Goal: Task Accomplishment & Management: Use online tool/utility

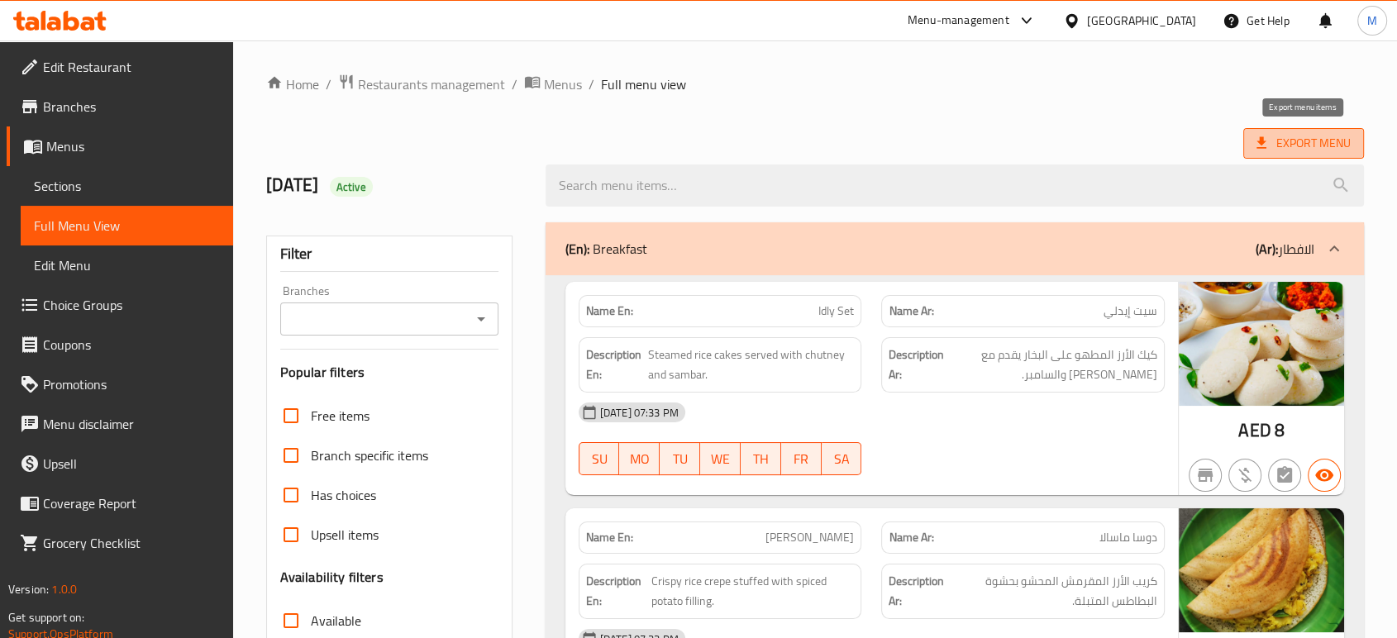
click at [1293, 144] on span "Export Menu" at bounding box center [1304, 143] width 94 height 21
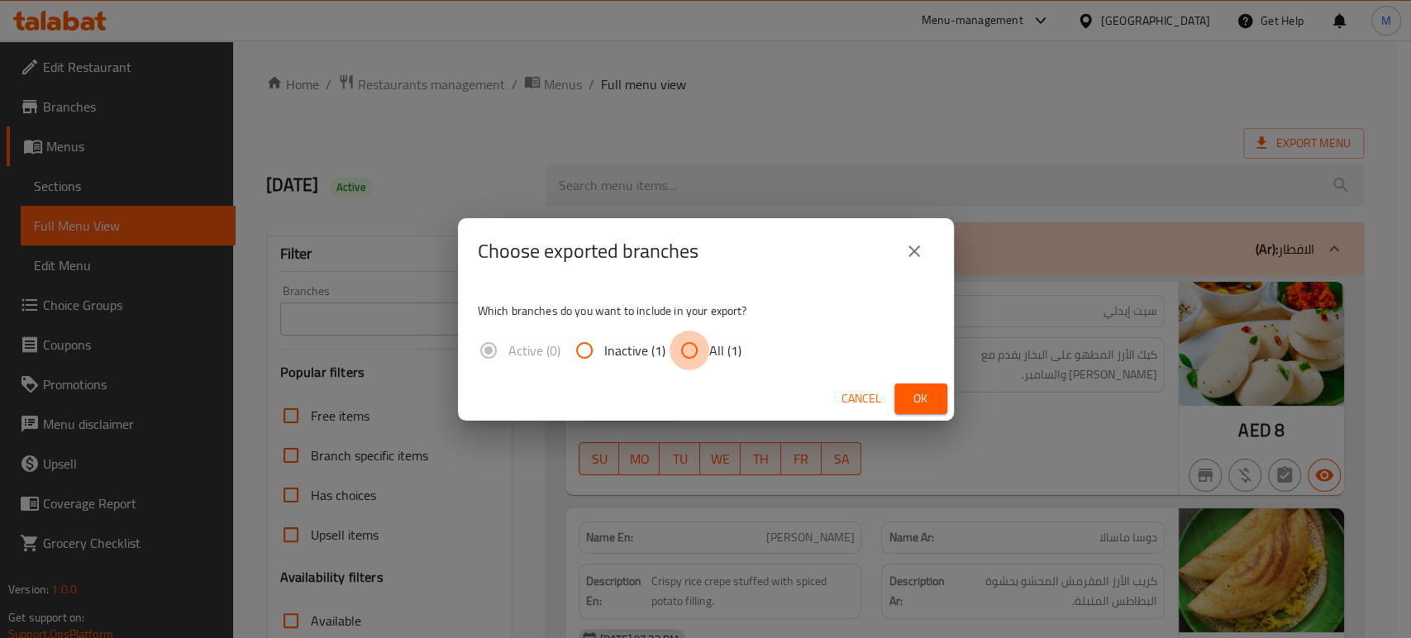
click at [688, 357] on input "All (1)" at bounding box center [690, 351] width 40 height 40
radio input "true"
click at [919, 402] on span "Ok" at bounding box center [921, 399] width 26 height 21
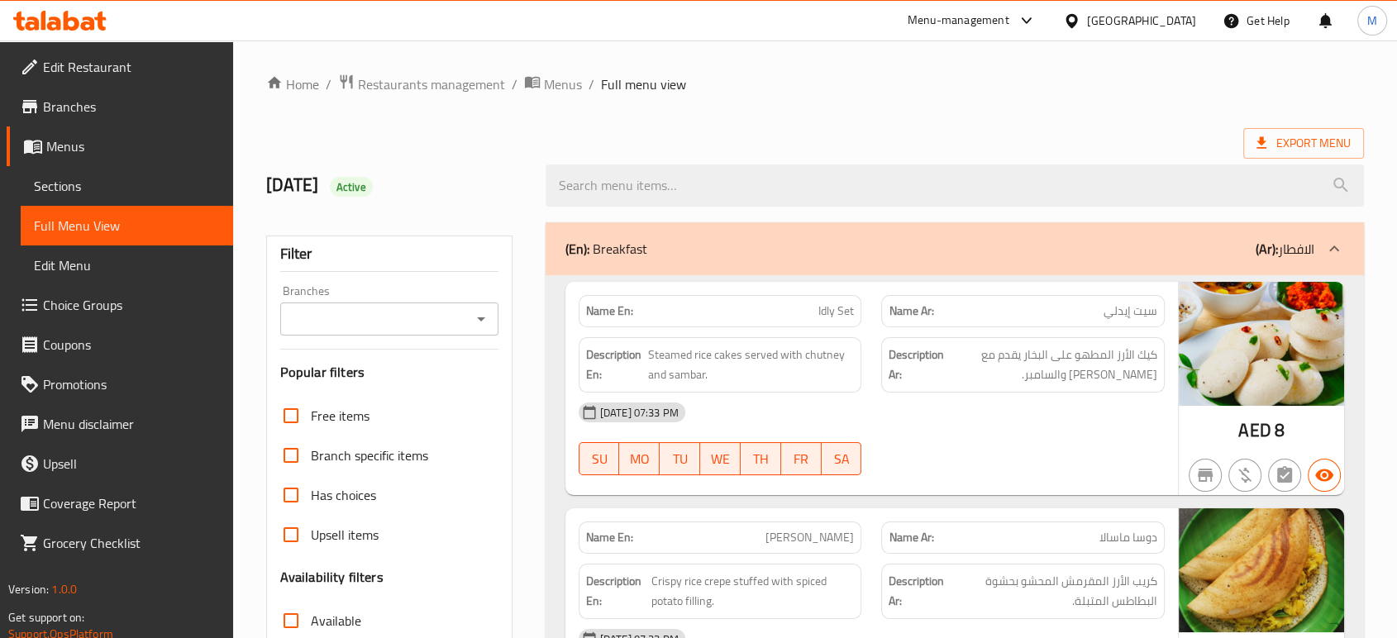
scroll to position [27873, 0]
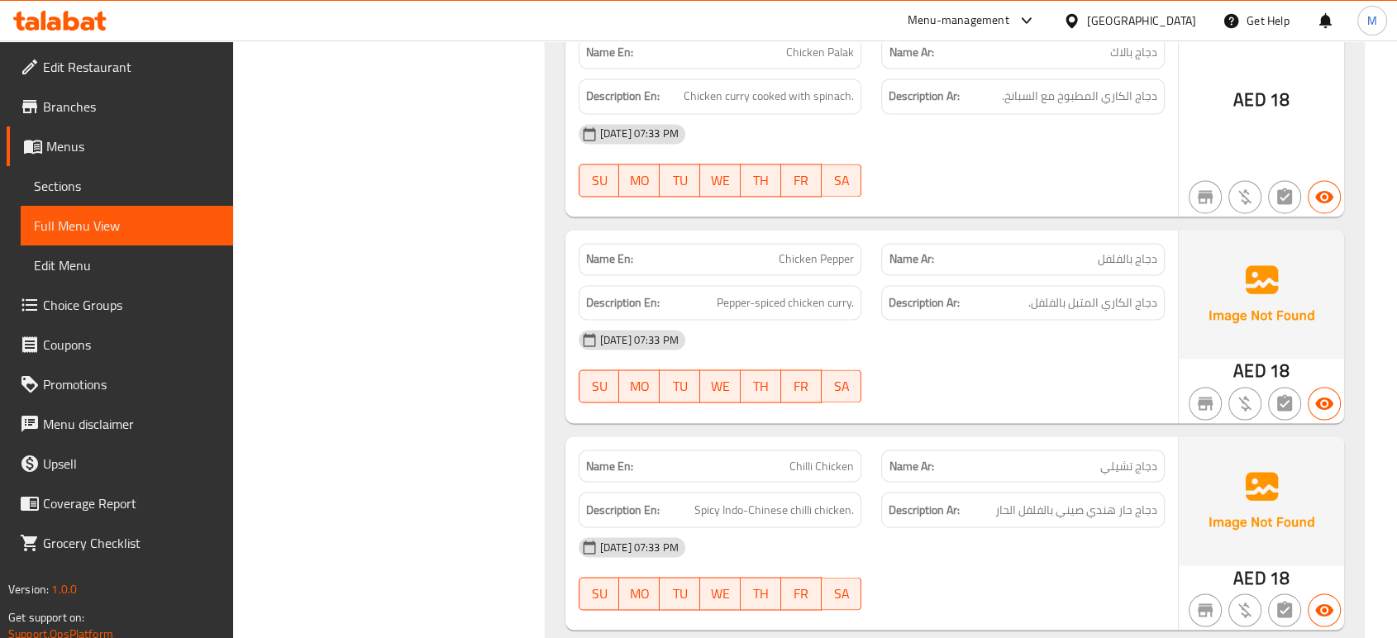
click at [1005, 528] on div "09-09-2025 07:33 PM SU MO TU WE TH FR SA" at bounding box center [872, 574] width 606 height 93
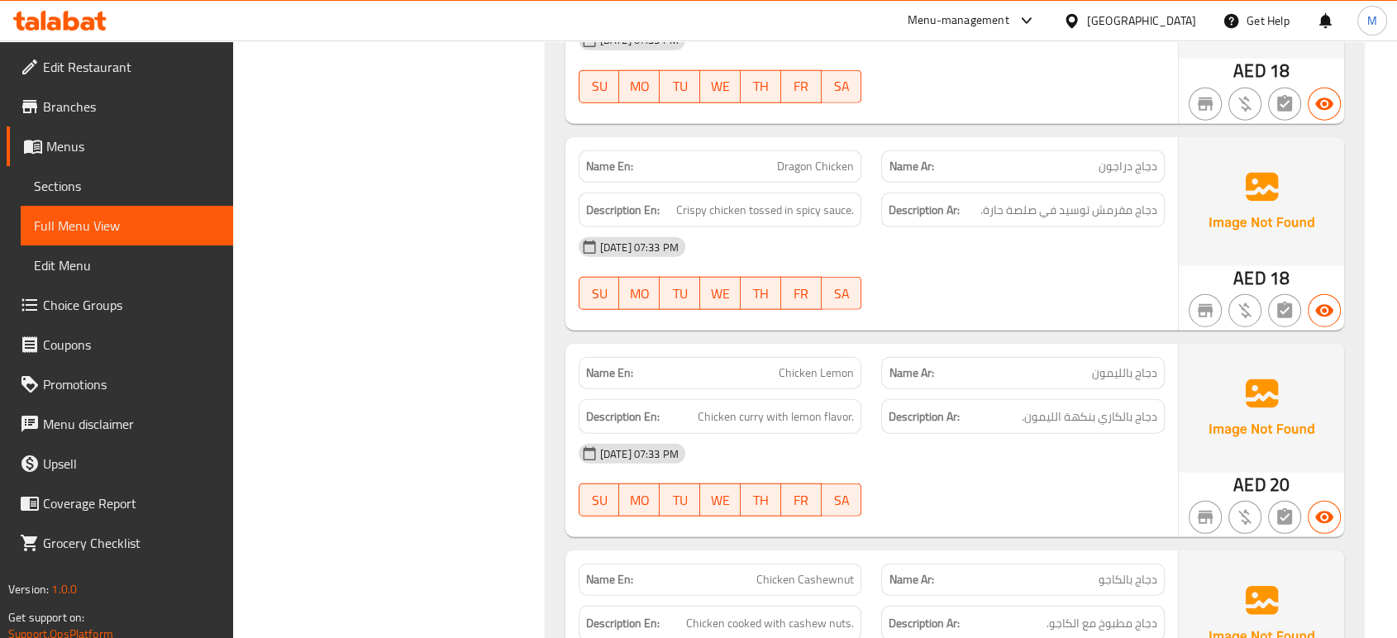
scroll to position [29232, 0]
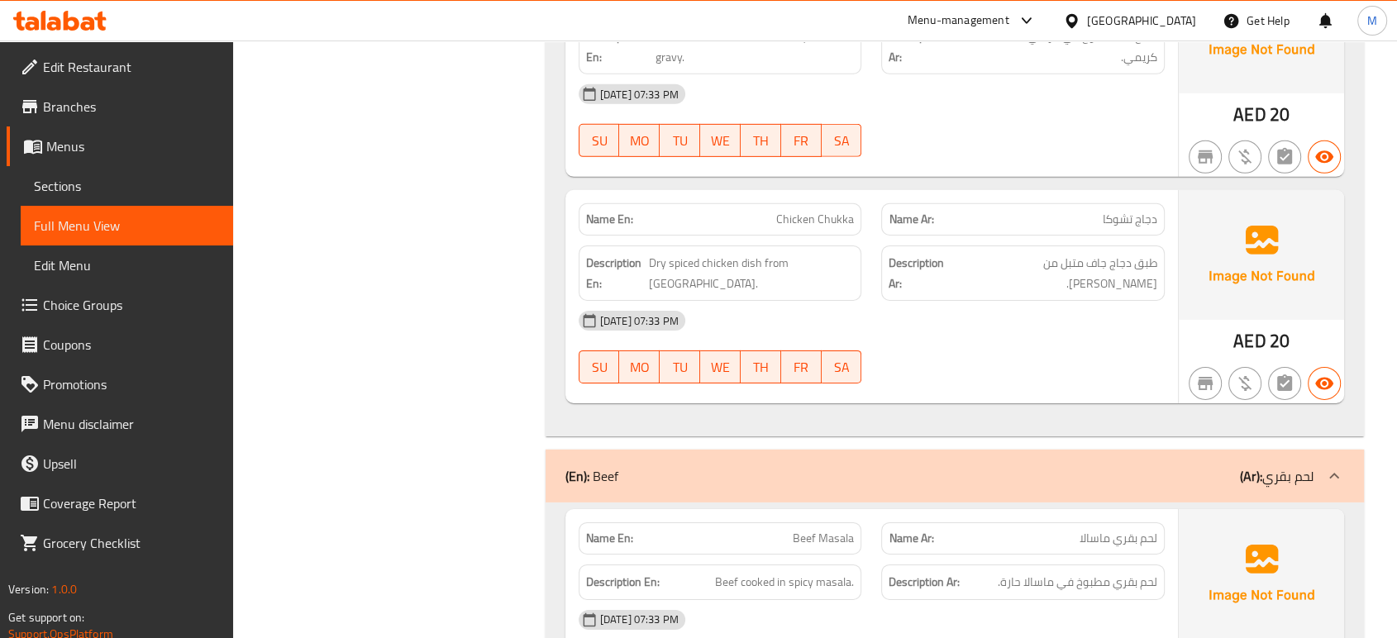
scroll to position [30445, 0]
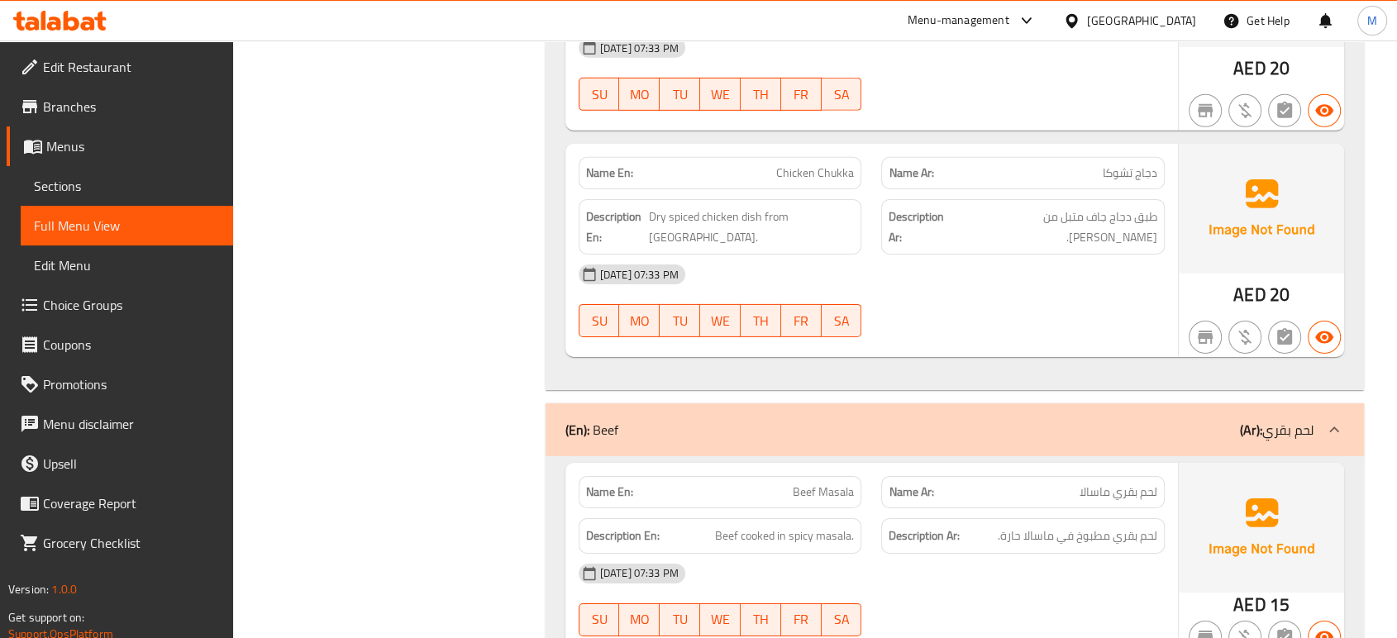
scroll to position [30519, 0]
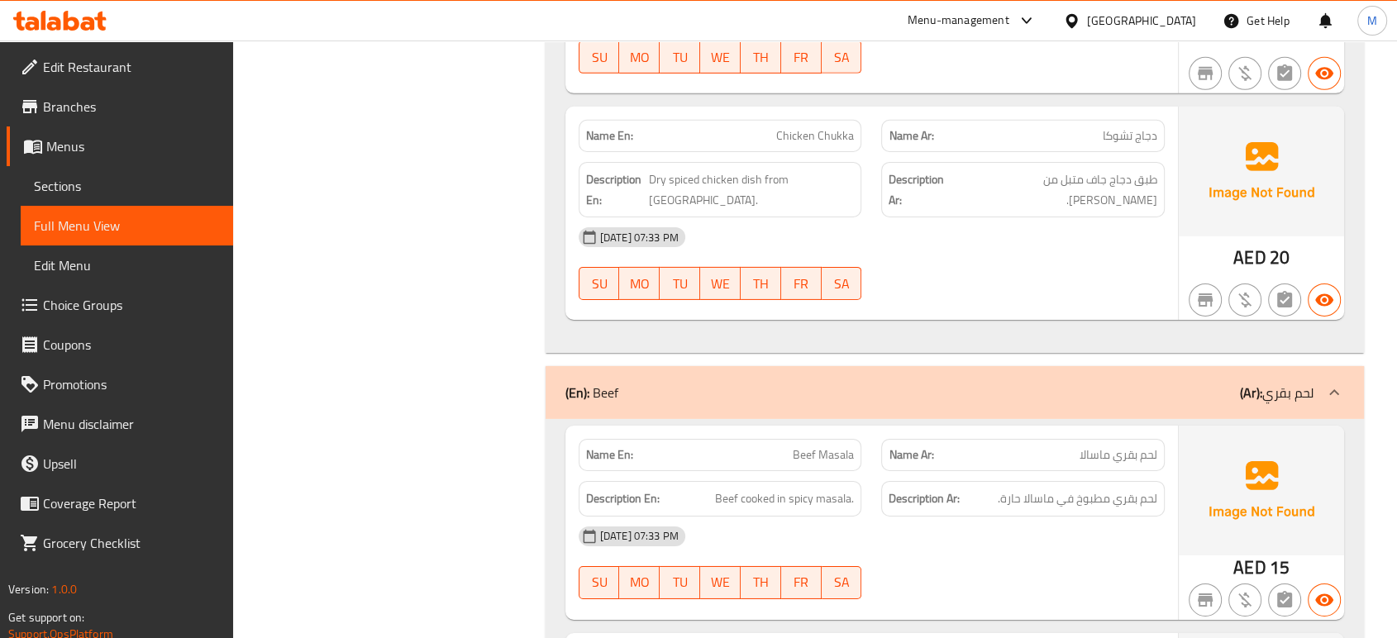
click at [1097, 517] on div "09-09-2025 07:33 PM SU MO TU WE TH FR SA" at bounding box center [872, 563] width 606 height 93
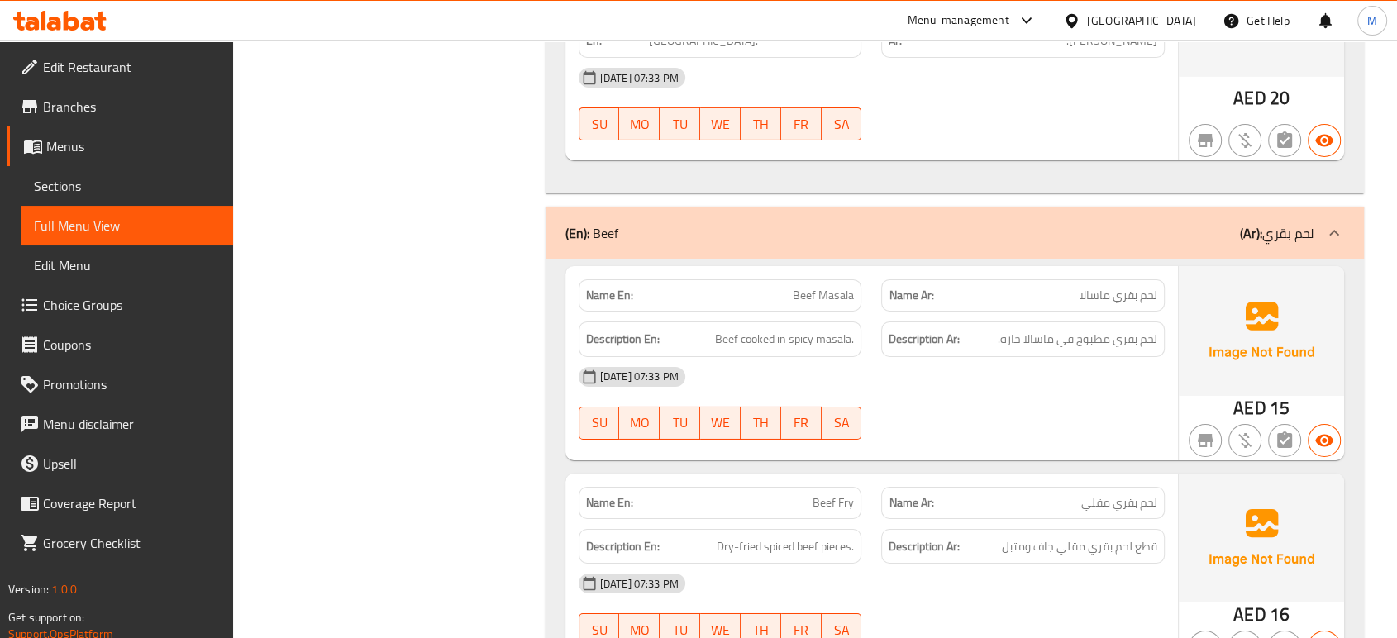
scroll to position [30702, 0]
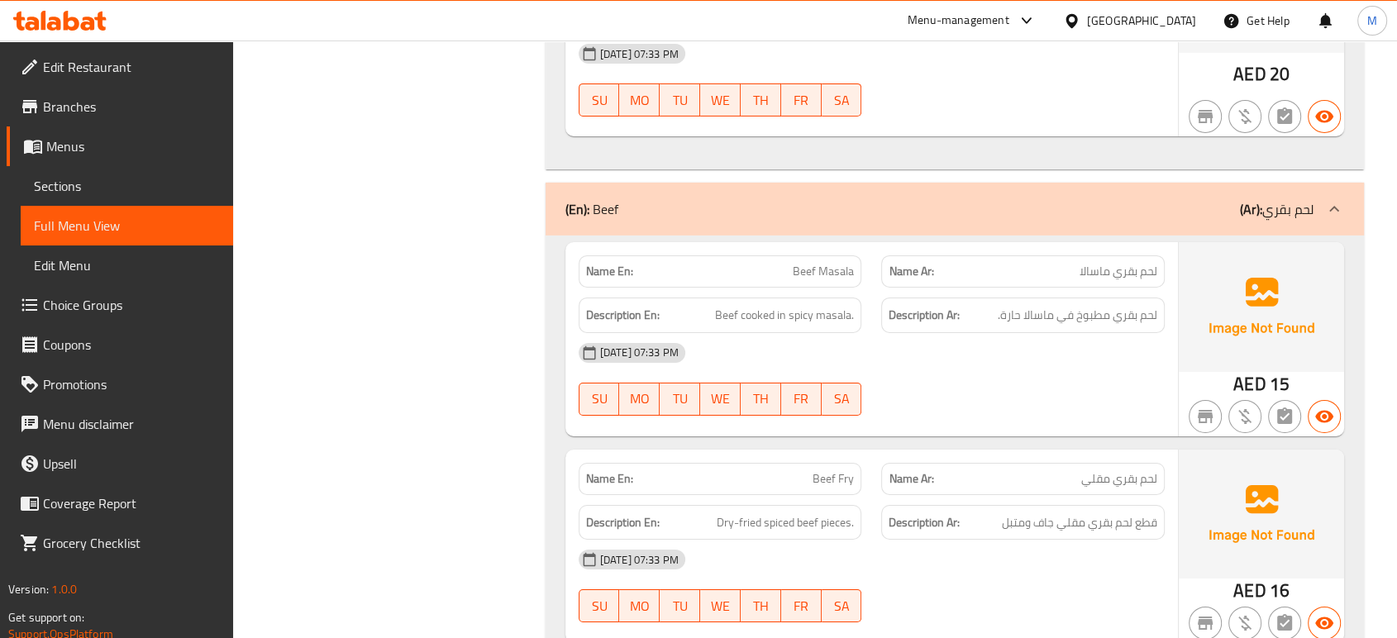
click at [1005, 540] on div "09-09-2025 07:33 PM SU MO TU WE TH FR SA" at bounding box center [872, 586] width 606 height 93
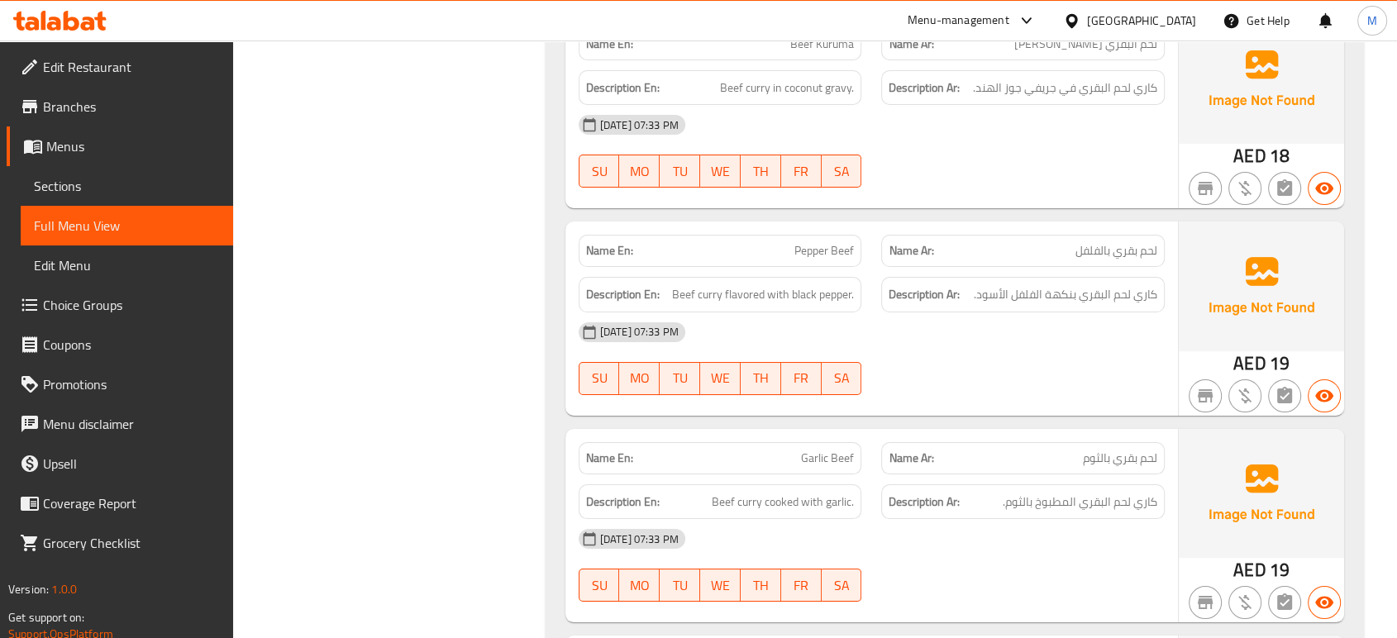
scroll to position [31437, 0]
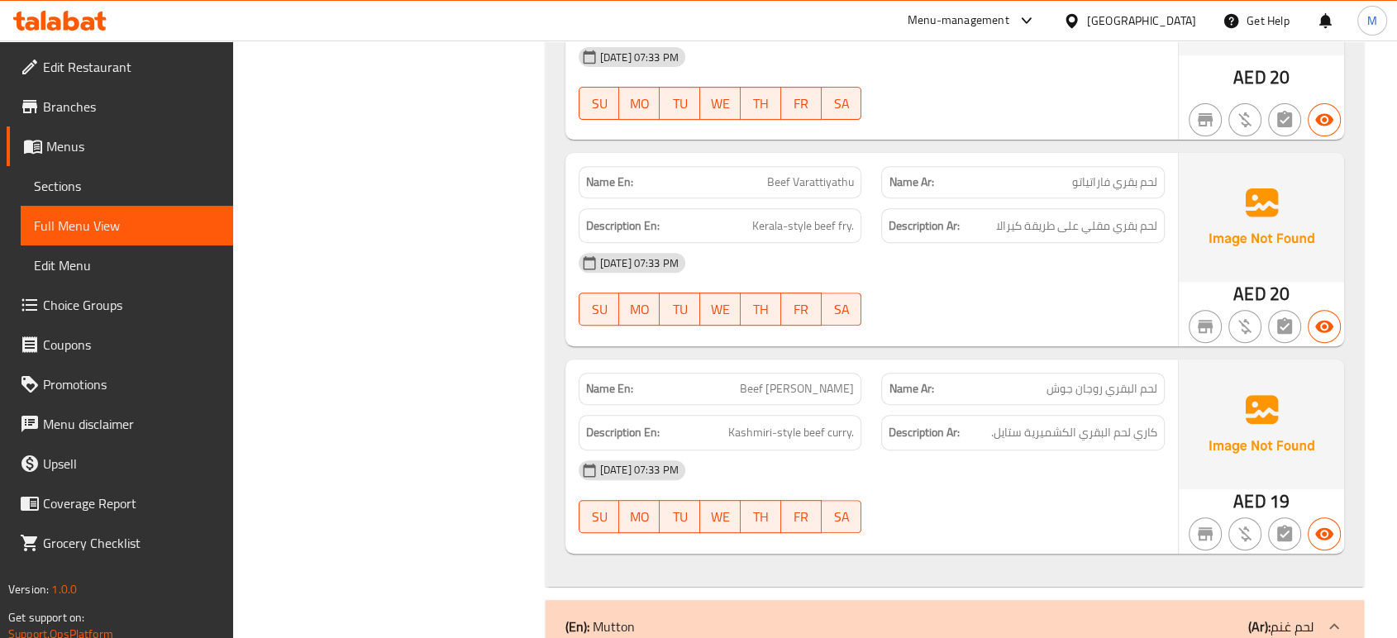
scroll to position [32099, 0]
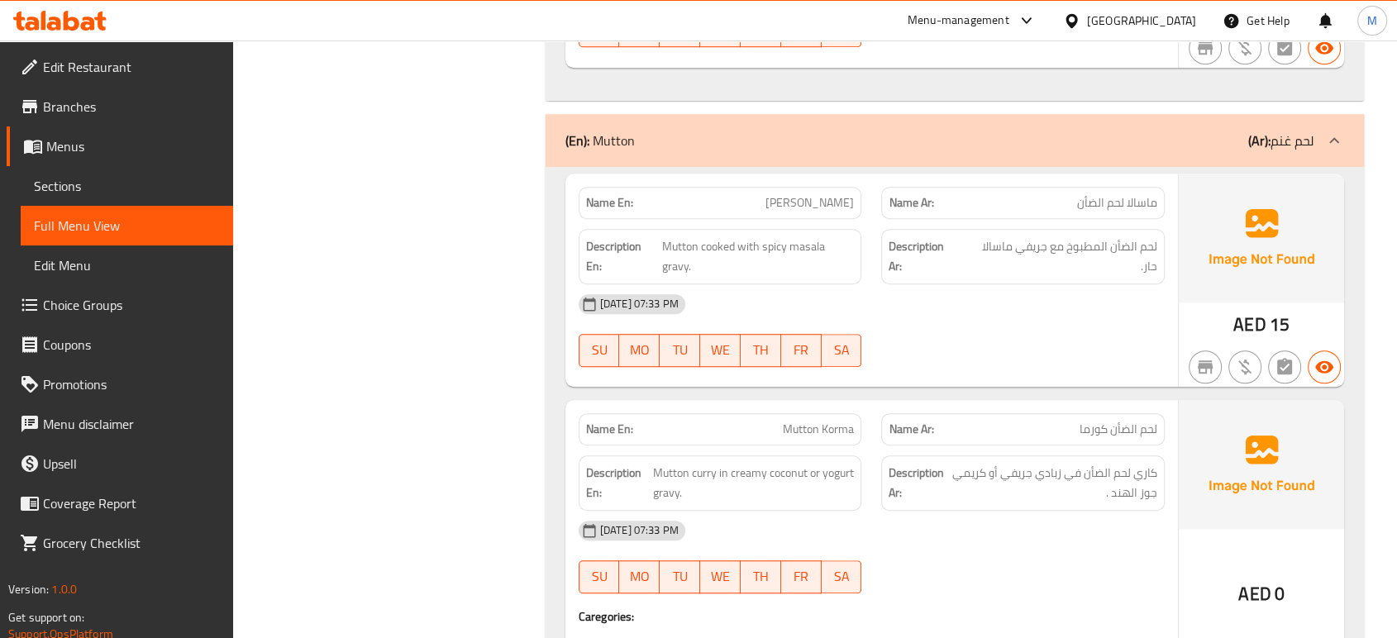
scroll to position [32577, 0]
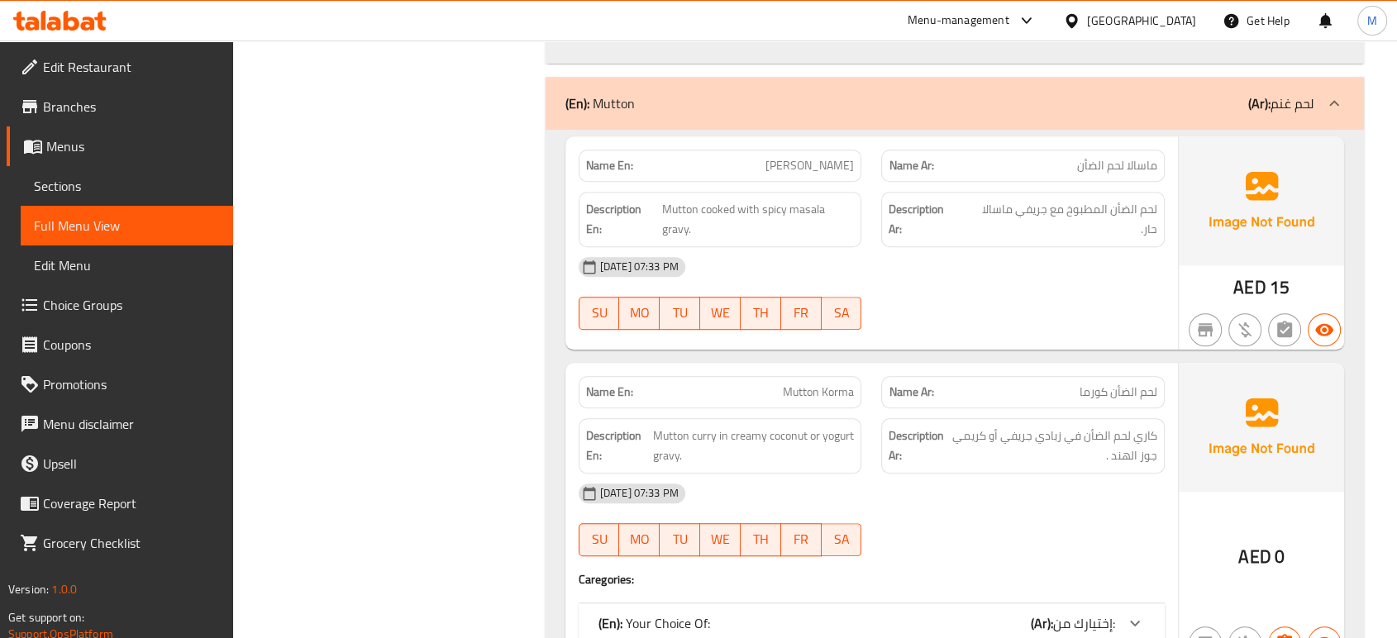
click at [966, 614] on div "(En): Your Choice Of: (Ar): إختيارك من:" at bounding box center [857, 624] width 517 height 20
click at [922, 474] on div "09-09-2025 07:33 PM SU MO TU WE TH FR SA" at bounding box center [872, 520] width 606 height 93
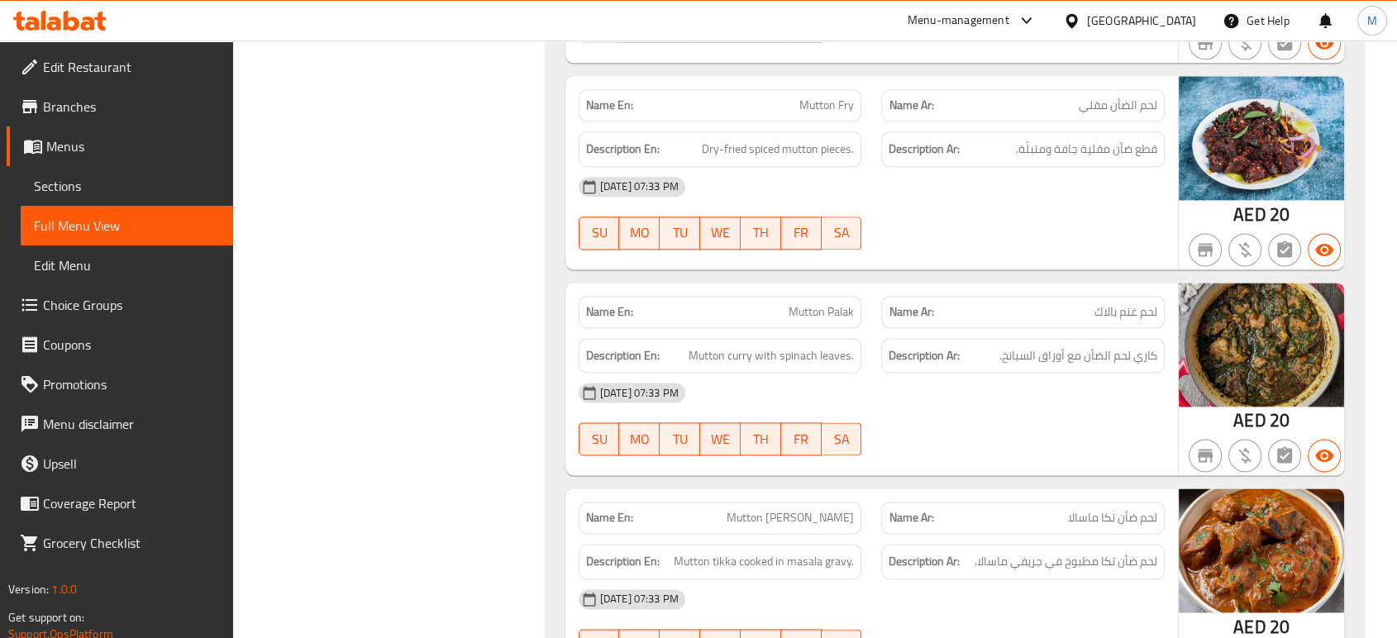
scroll to position [44511, 0]
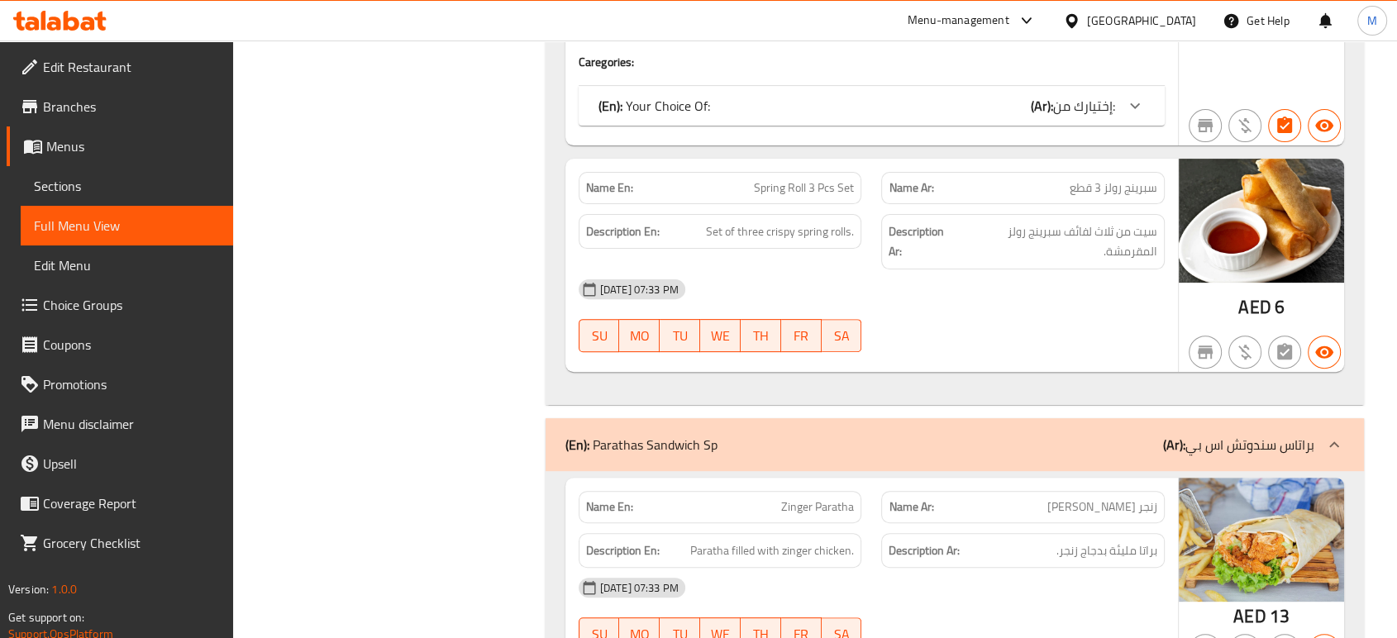
click at [1046, 568] on div "09-09-2025 07:33 PM SU MO TU WE TH FR SA" at bounding box center [872, 614] width 606 height 93
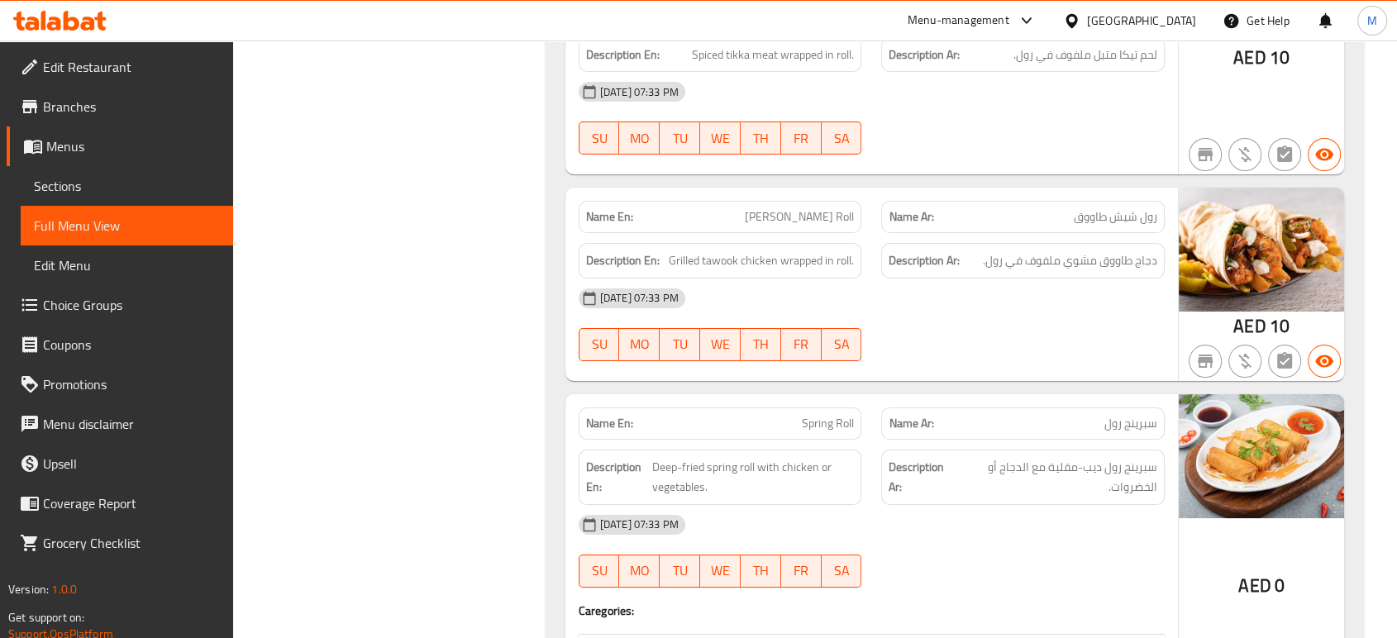
scroll to position [43935, 0]
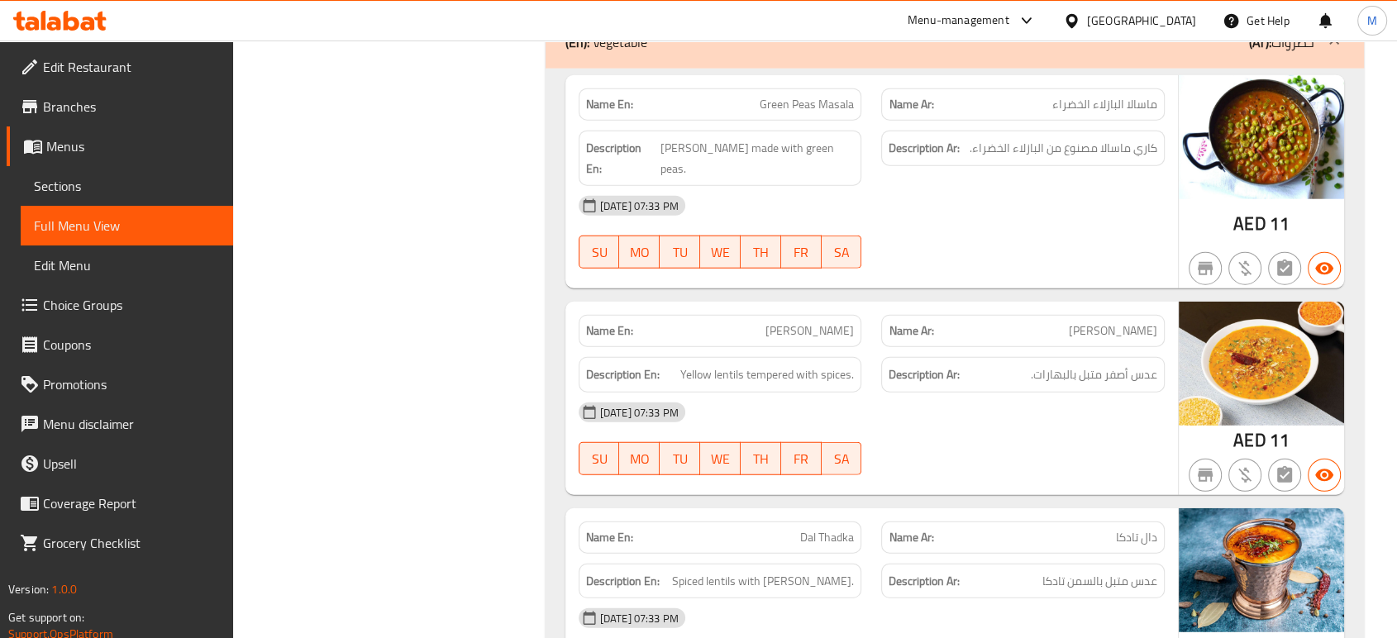
scroll to position [35655, 0]
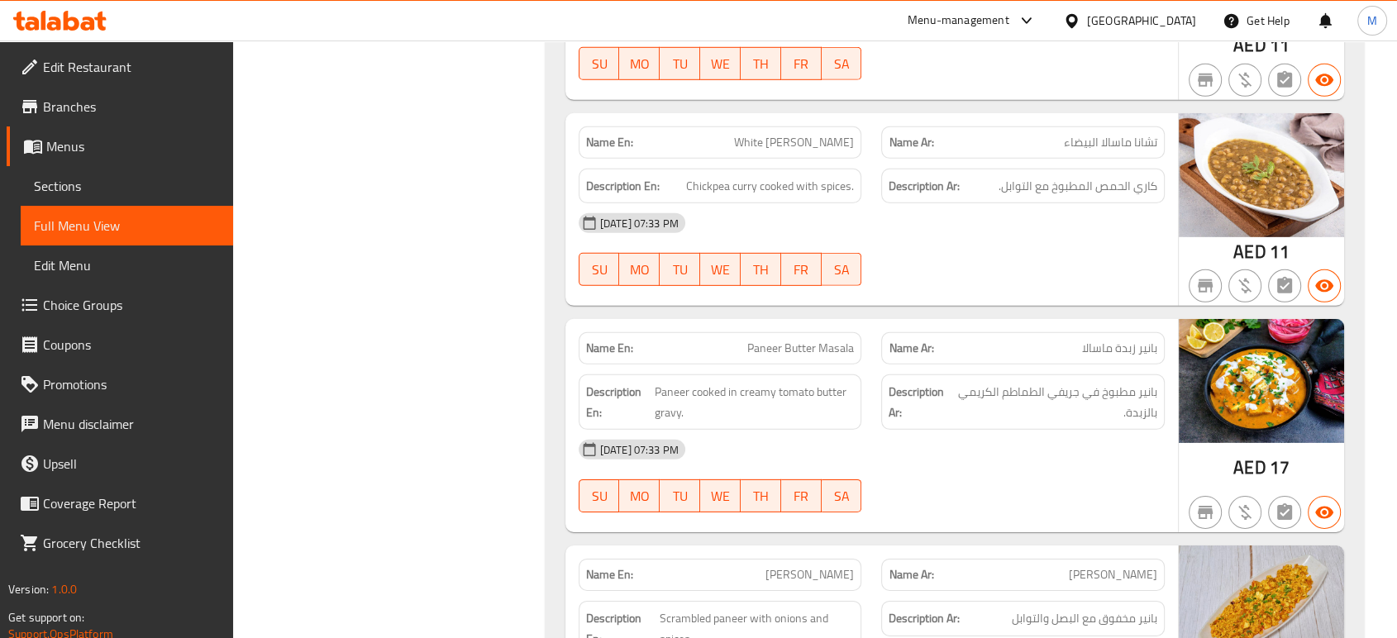
scroll to position [36464, 0]
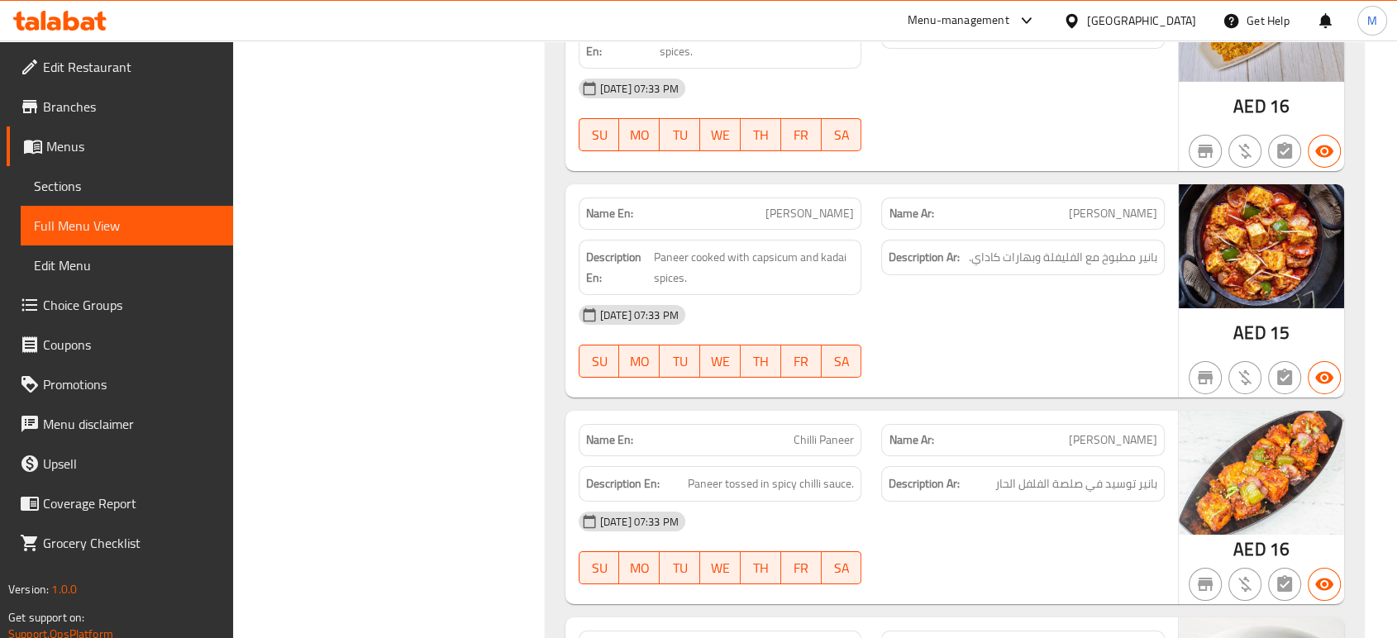
scroll to position [37052, 0]
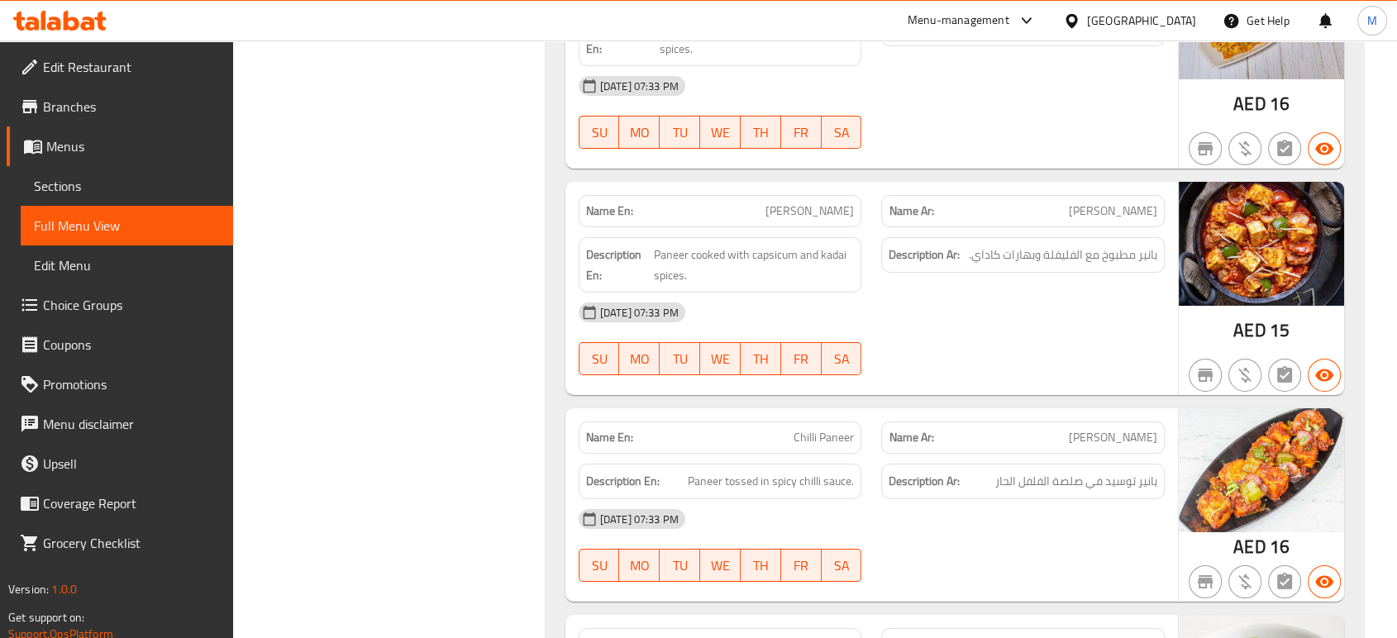
click at [913, 499] on div "[DATE] 07:33 PM" at bounding box center [872, 519] width 606 height 40
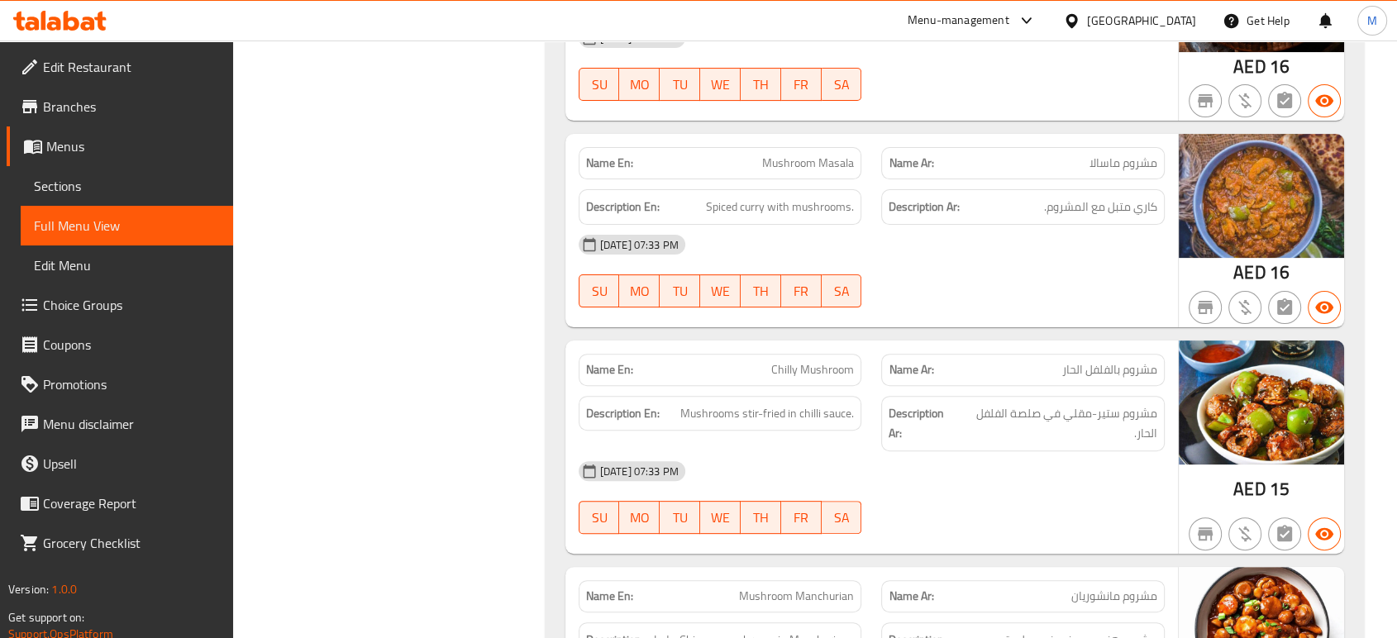
scroll to position [38154, 0]
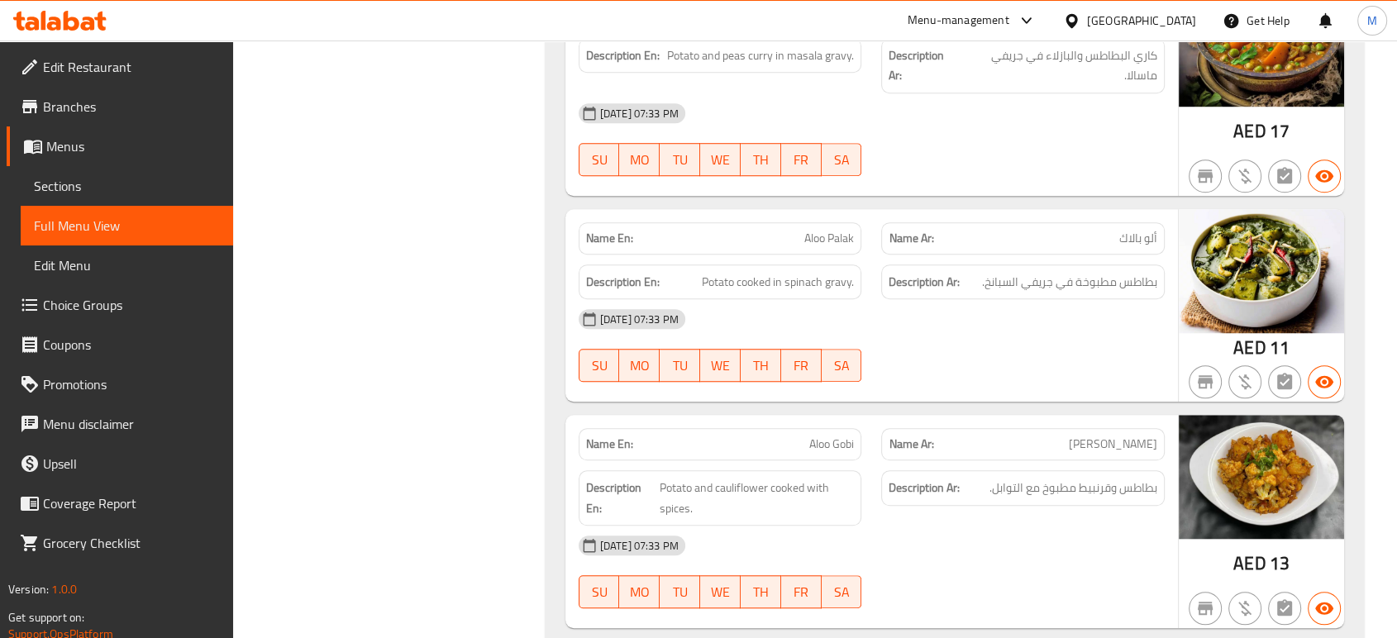
scroll to position [39000, 0]
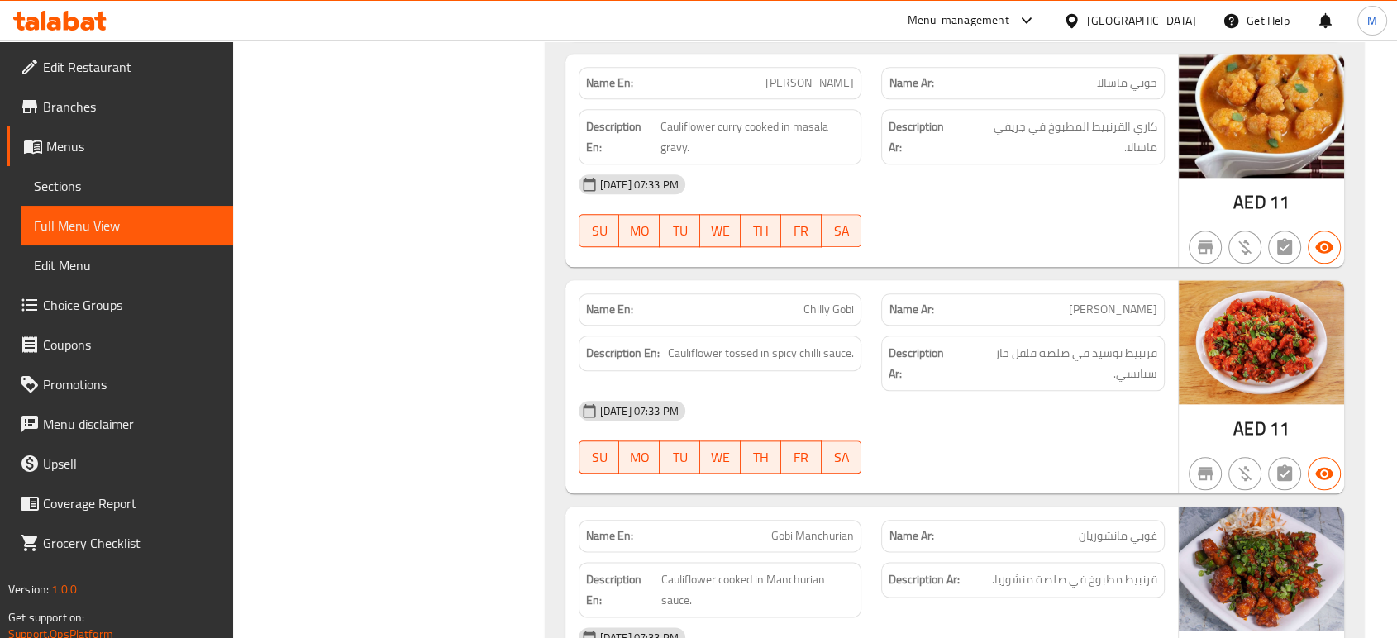
scroll to position [39588, 0]
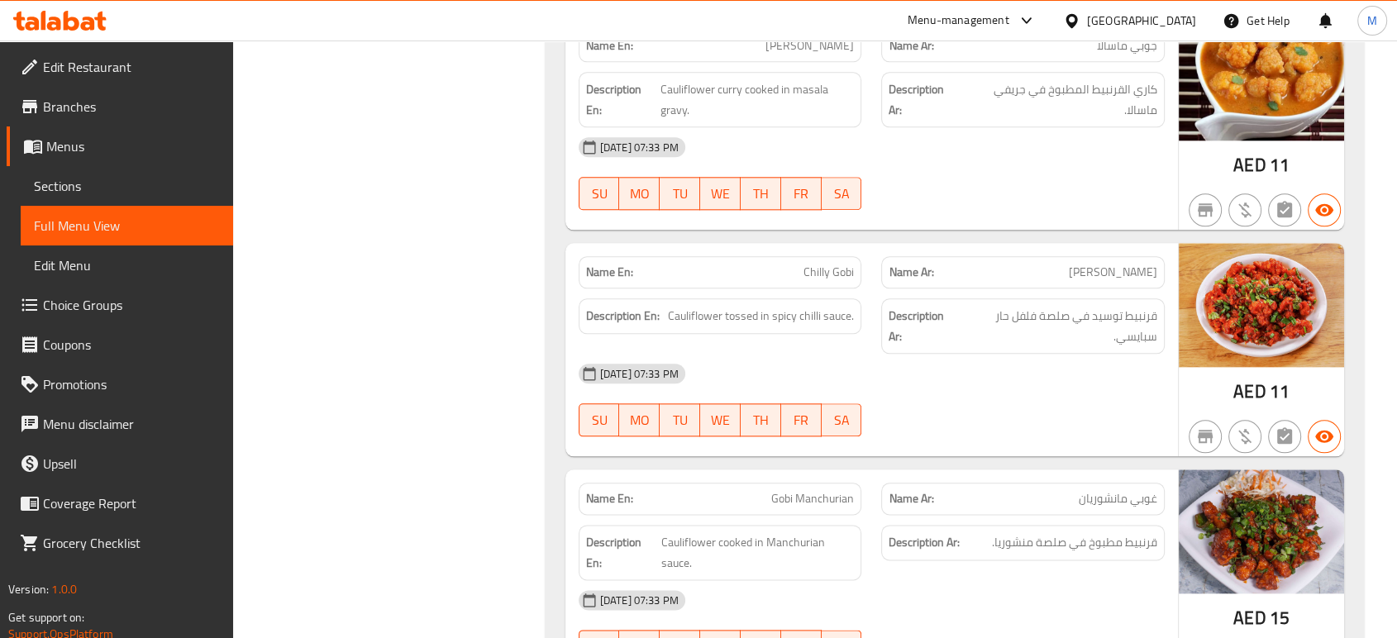
click at [969, 580] on div "[DATE] 07:33 PM" at bounding box center [872, 600] width 606 height 40
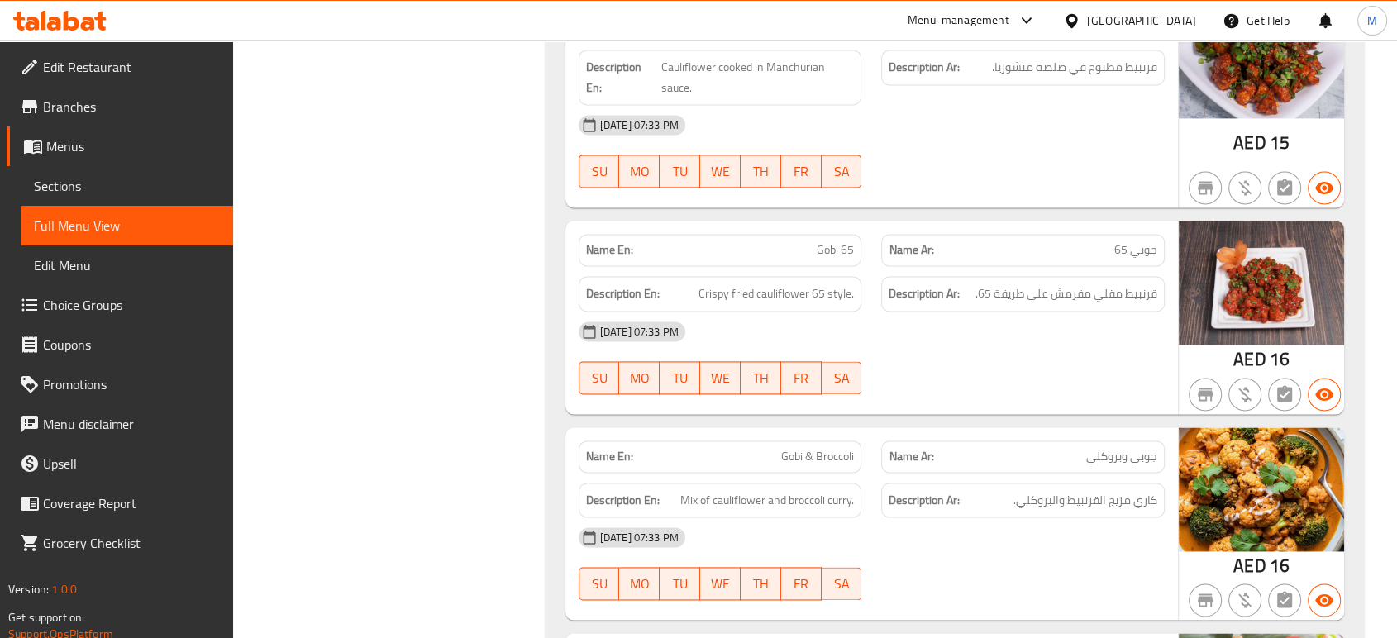
scroll to position [40066, 0]
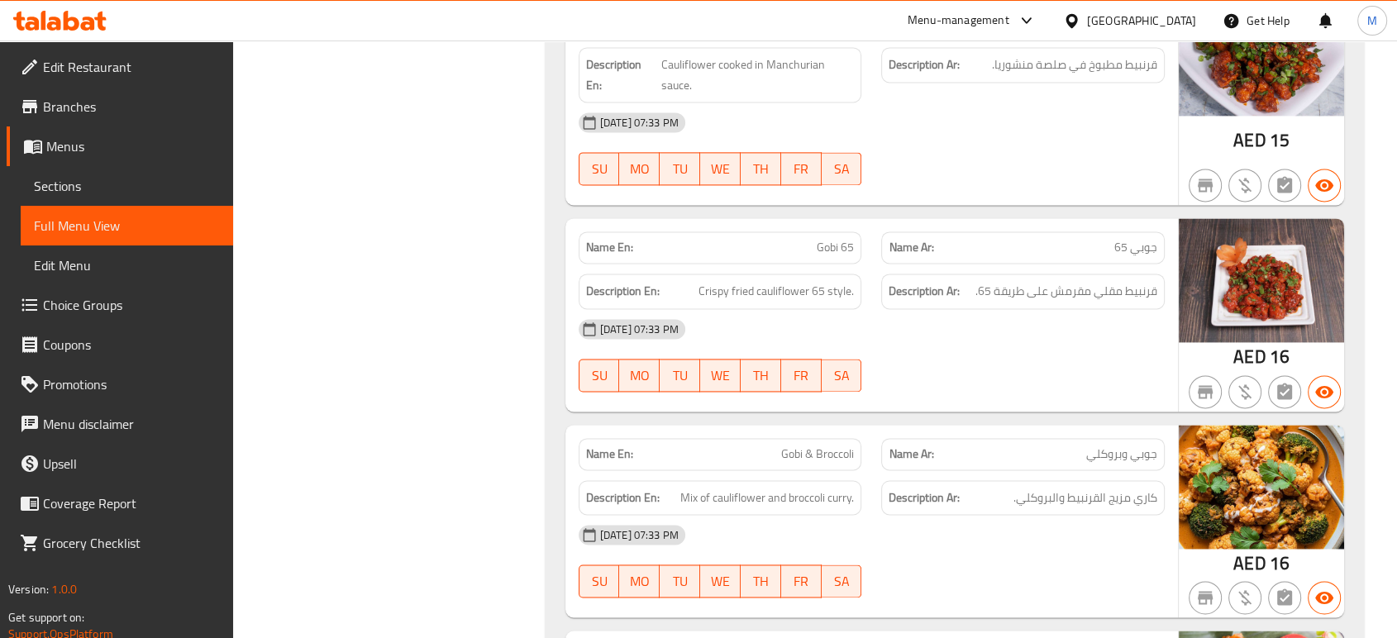
click at [1051, 515] on div "[DATE] 07:33 PM" at bounding box center [872, 535] width 606 height 40
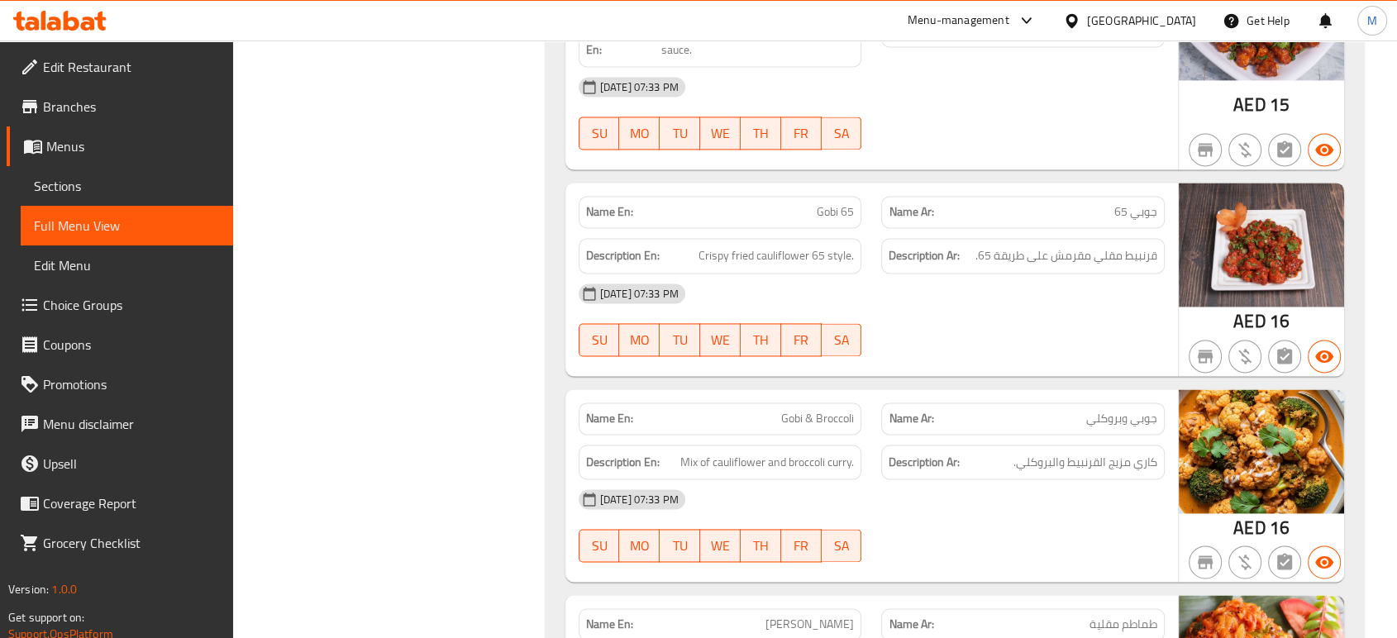
scroll to position [40102, 0]
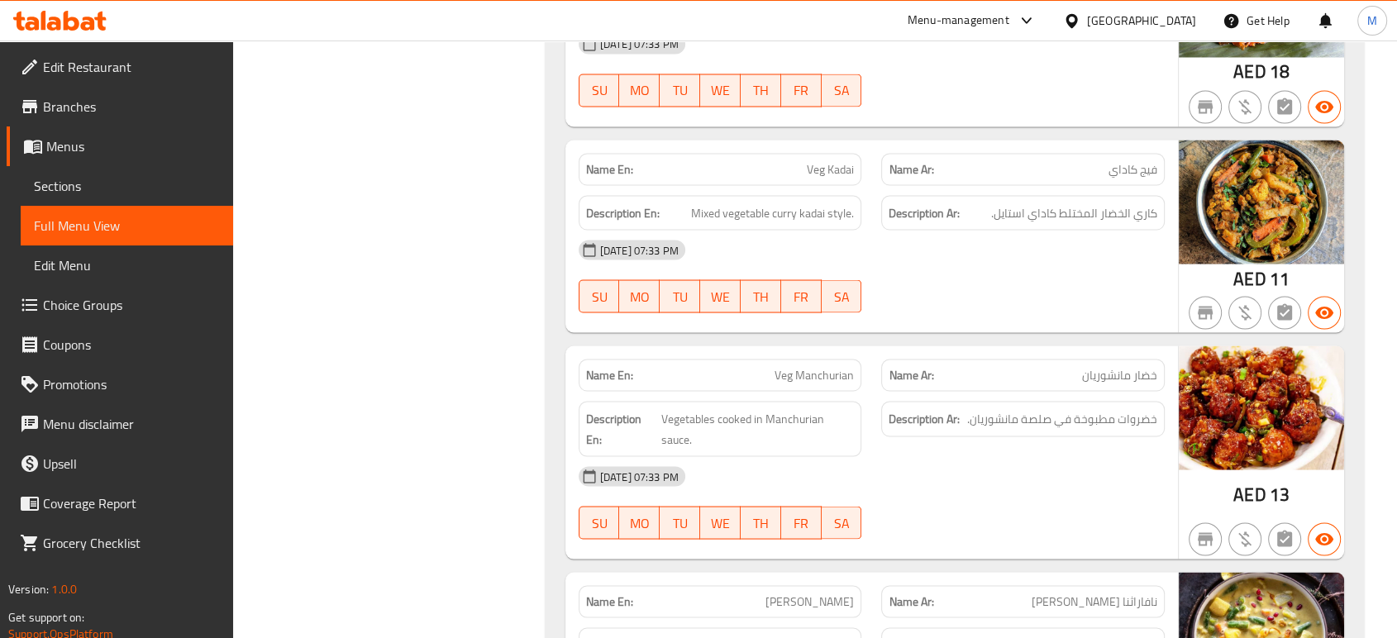
scroll to position [40800, 0]
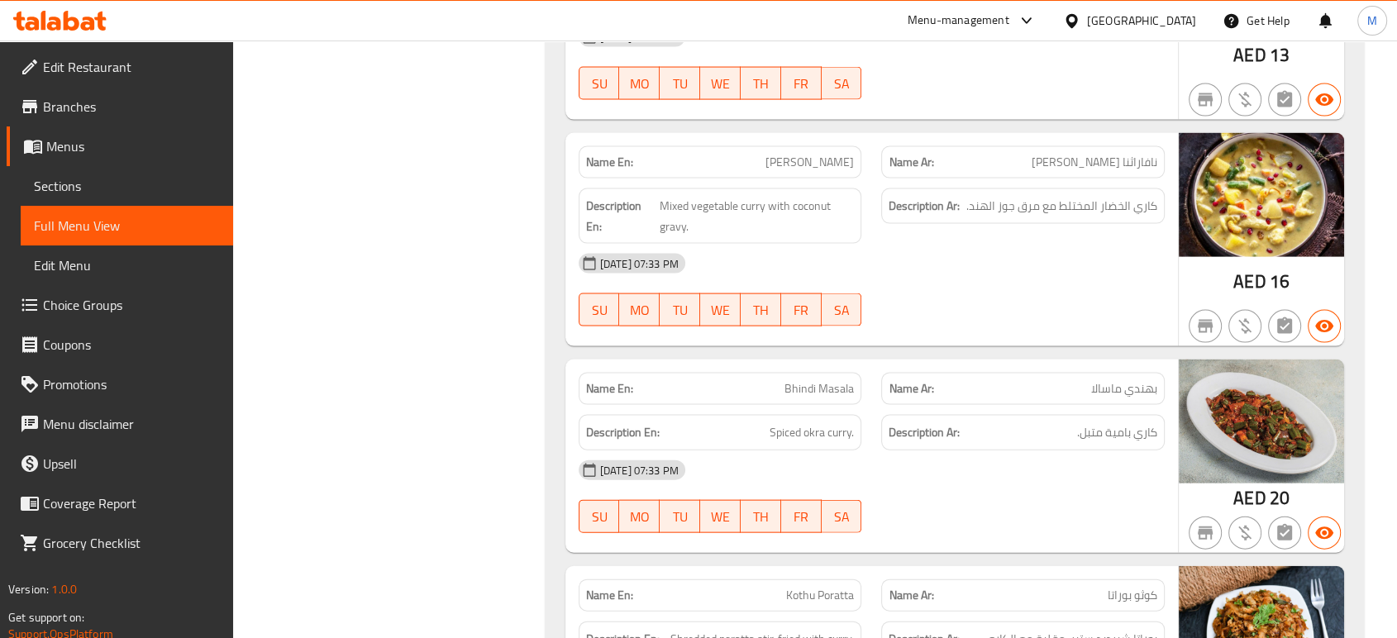
scroll to position [41204, 0]
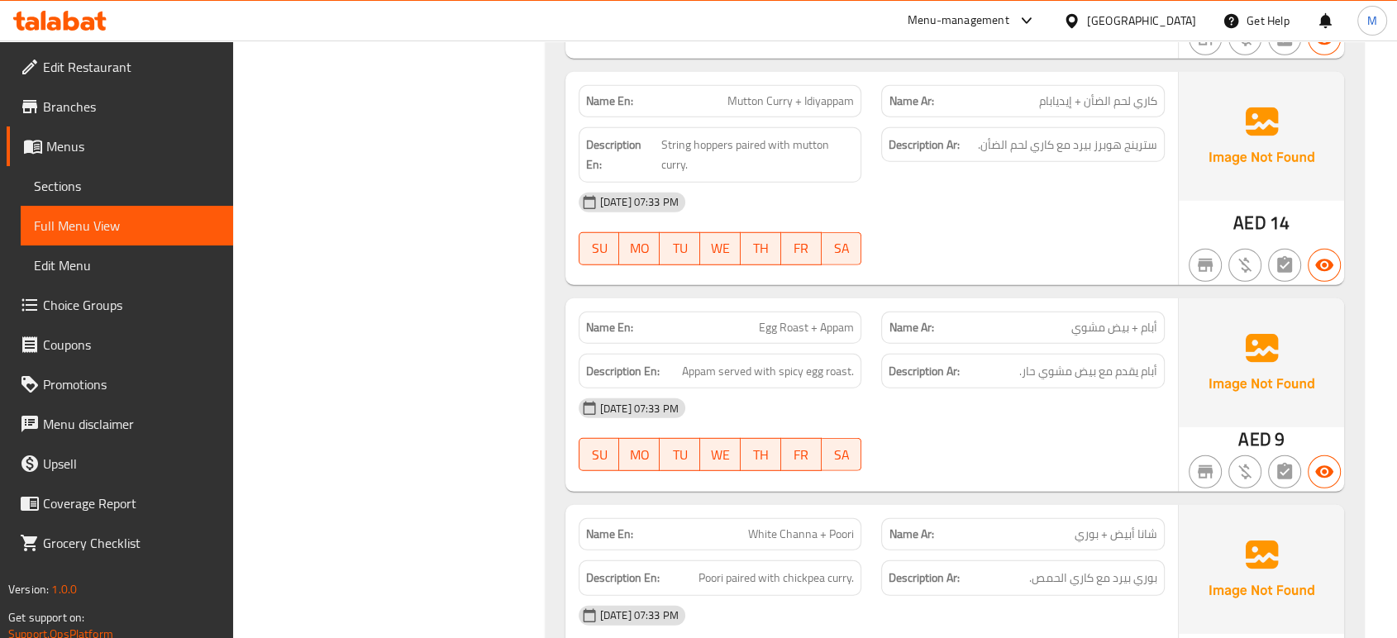
scroll to position [33922, 0]
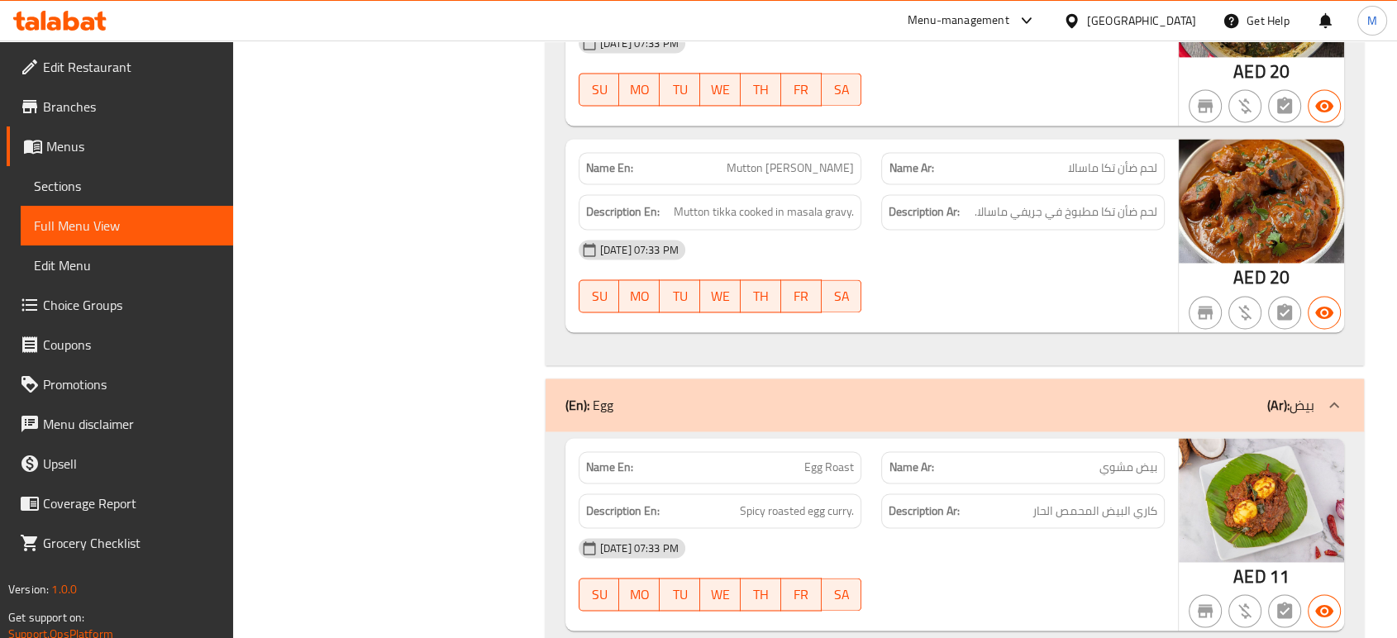
click at [1029, 601] on div at bounding box center [1022, 611] width 303 height 20
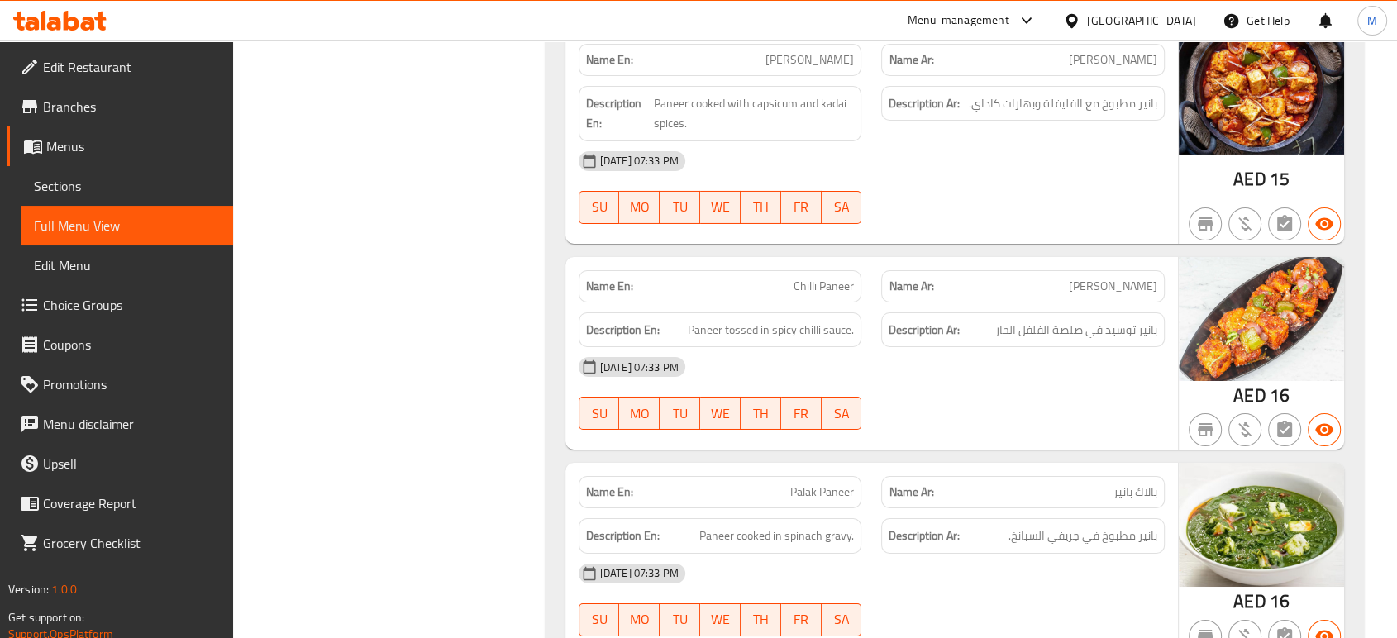
scroll to position [33419, 0]
